Goal: Find contact information: Find contact information

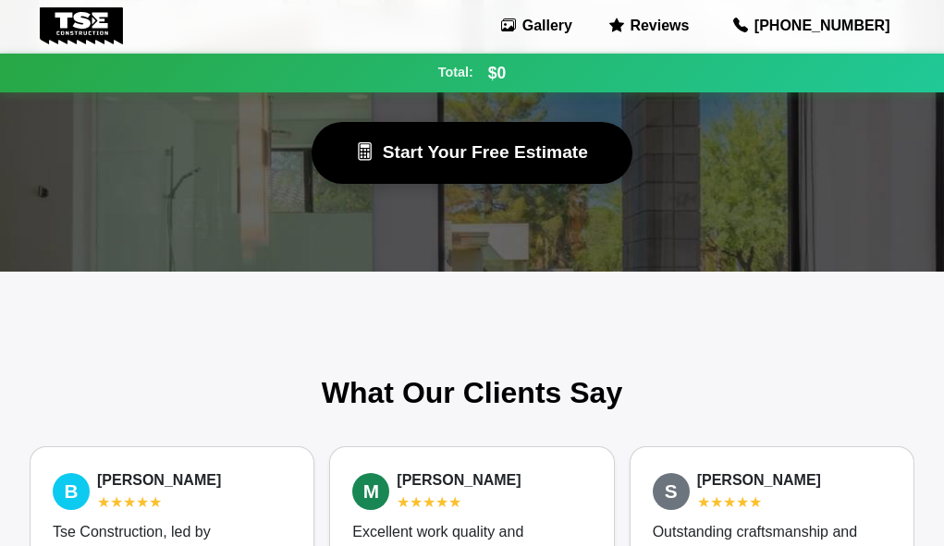
scroll to position [1717, 0]
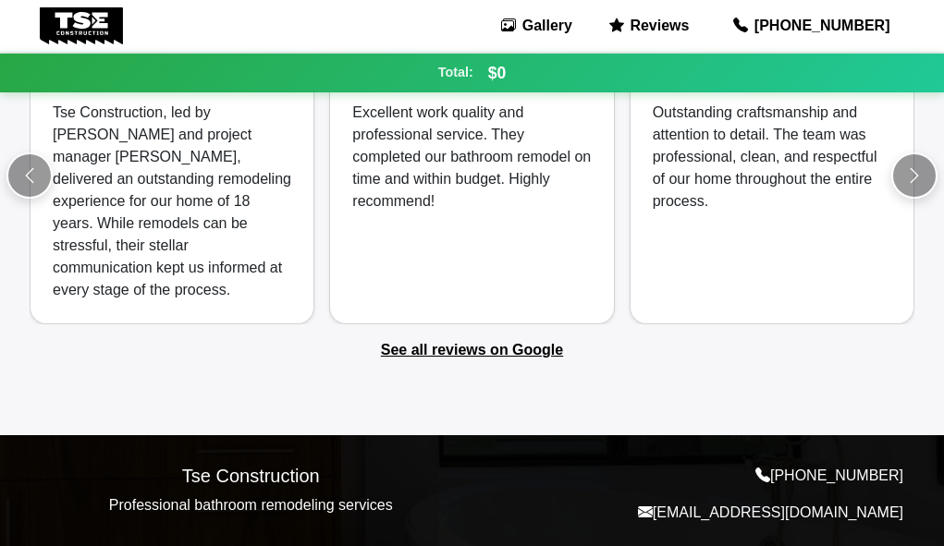
click at [815, 502] on p "[EMAIL_ADDRESS][DOMAIN_NAME]" at bounding box center [693, 513] width 421 height 22
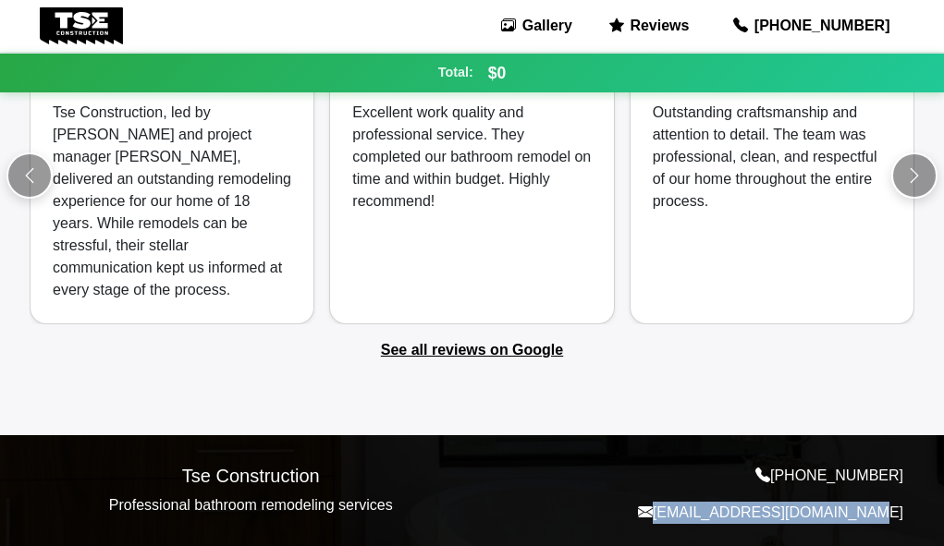
click at [815, 502] on p "[EMAIL_ADDRESS][DOMAIN_NAME]" at bounding box center [693, 513] width 421 height 22
copy p "[EMAIL_ADDRESS][DOMAIN_NAME]"
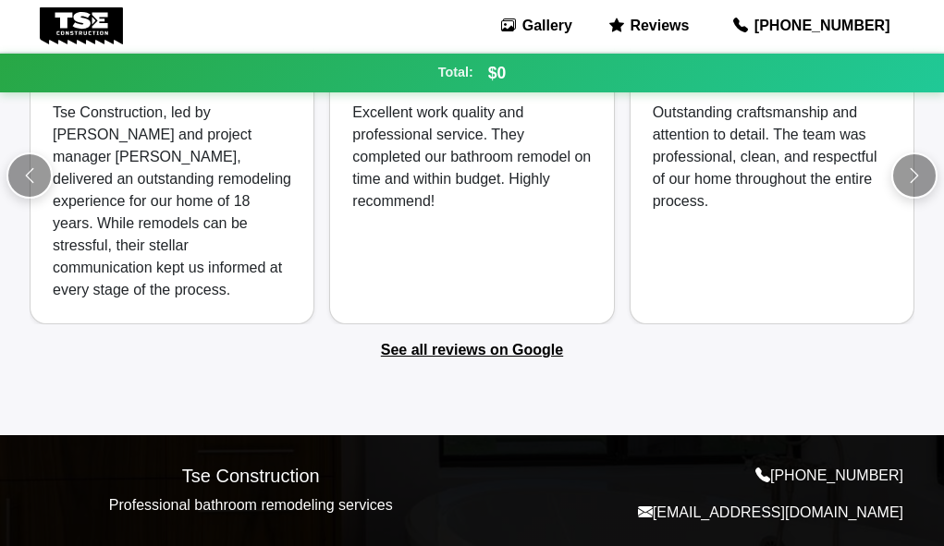
click at [143, 437] on footer "Tse Construction Professional bathroom remodeling services [PHONE_NUMBER] [EMAI…" at bounding box center [472, 501] width 944 height 133
drag, startPoint x: 921, startPoint y: 449, endPoint x: 746, endPoint y: 451, distance: 174.7
click at [746, 451] on footer "Tse Construction Professional bathroom remodeling services [PHONE_NUMBER] [EMAI…" at bounding box center [472, 501] width 944 height 133
copy p "[PHONE_NUMBER]"
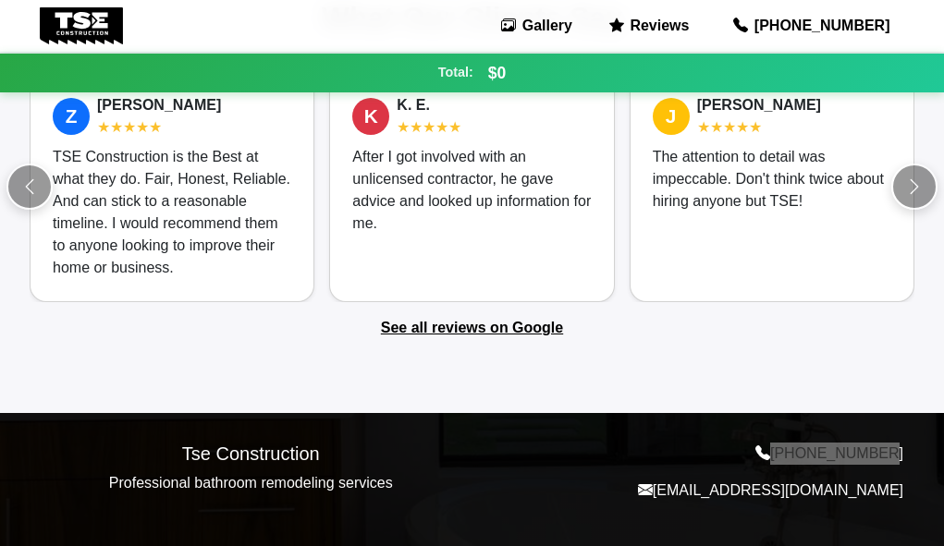
scroll to position [1672, 0]
click at [126, 382] on div "What Our Clients Say Z [PERSON_NAME] ★★★★★ TSE Construction is the Best at what…" at bounding box center [472, 154] width 944 height 517
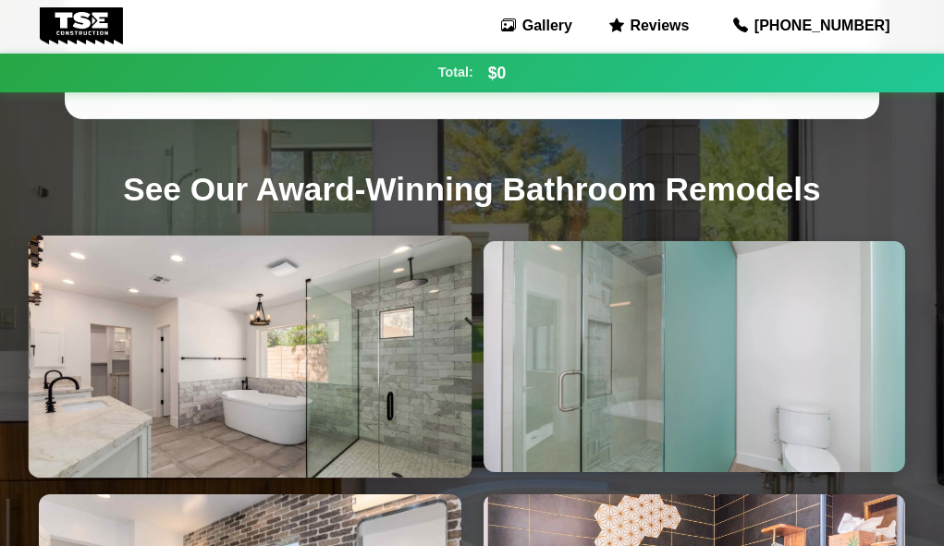
scroll to position [462, 0]
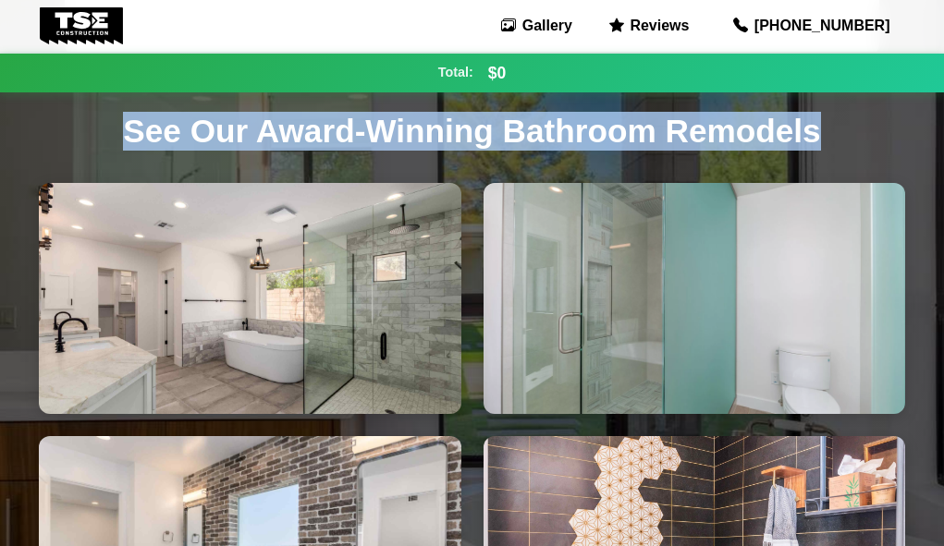
drag, startPoint x: 70, startPoint y: 111, endPoint x: 817, endPoint y: 161, distance: 748.6
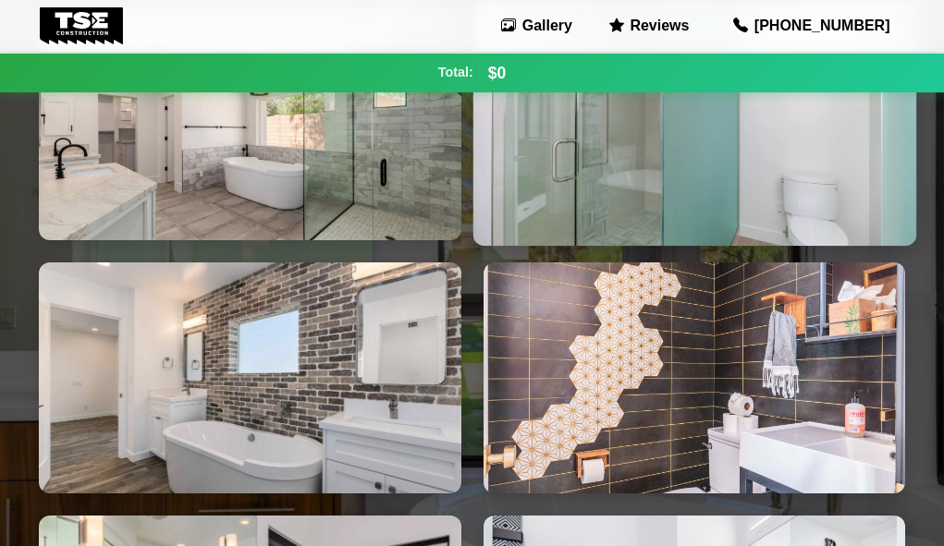
scroll to position [647, 0]
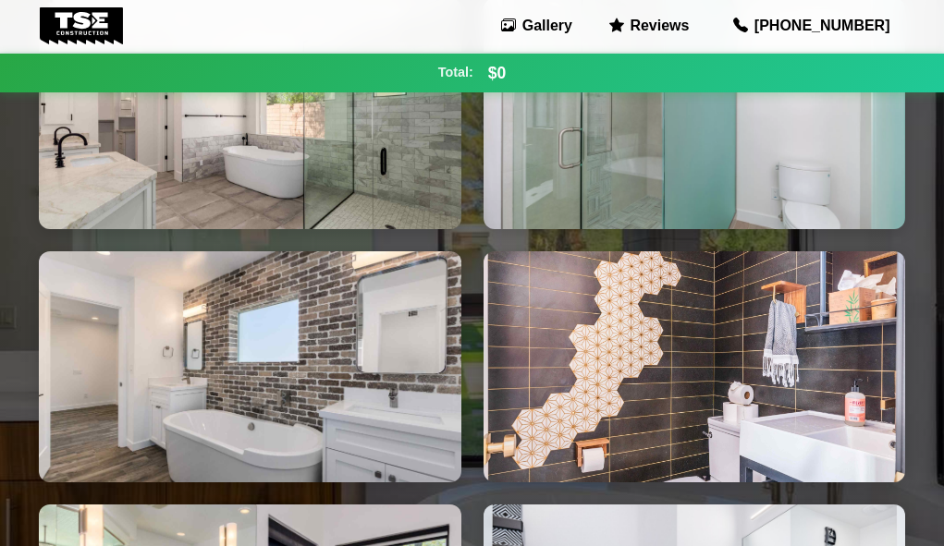
click at [24, 344] on div "Loading... Loading... Loading... Loading... Loading... Loading..." at bounding box center [472, 367] width 897 height 738
